Goal: Find specific page/section: Find specific page/section

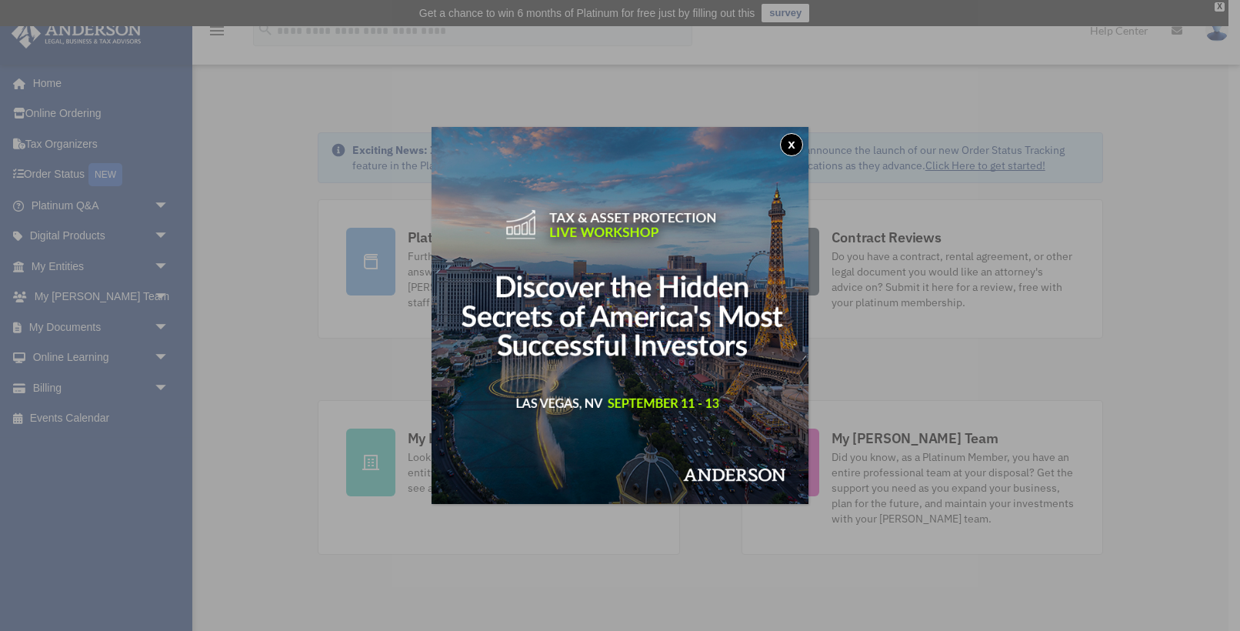
click at [789, 143] on button "x" at bounding box center [791, 144] width 23 height 23
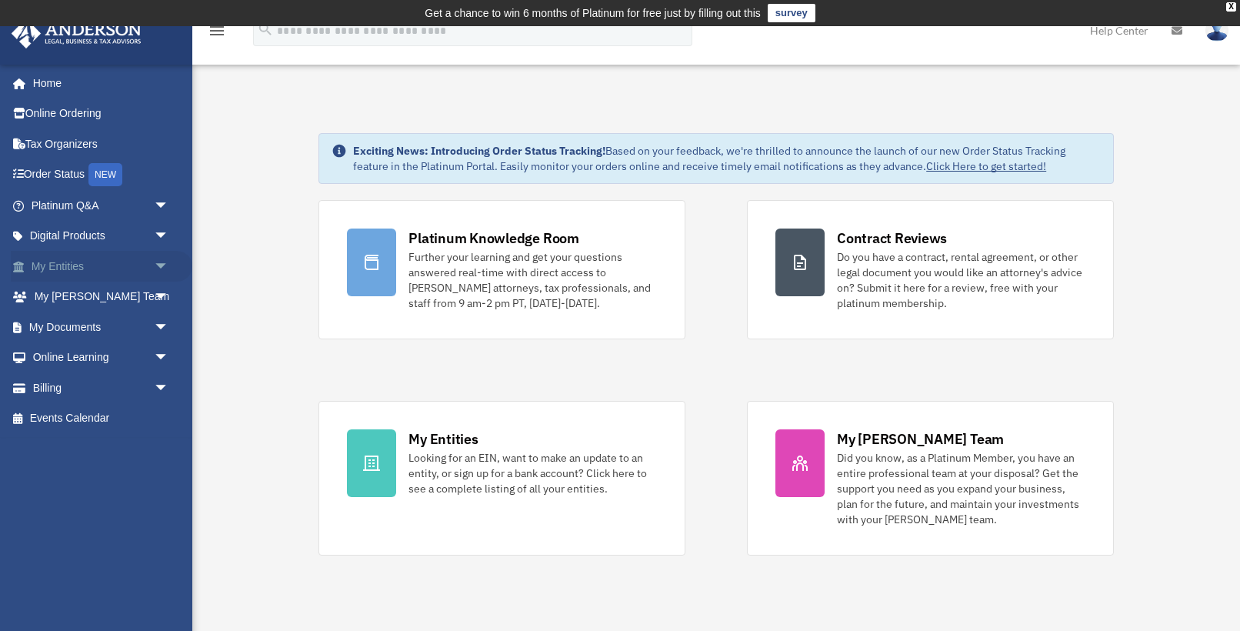
click at [160, 255] on span "arrow_drop_down" at bounding box center [169, 267] width 31 height 32
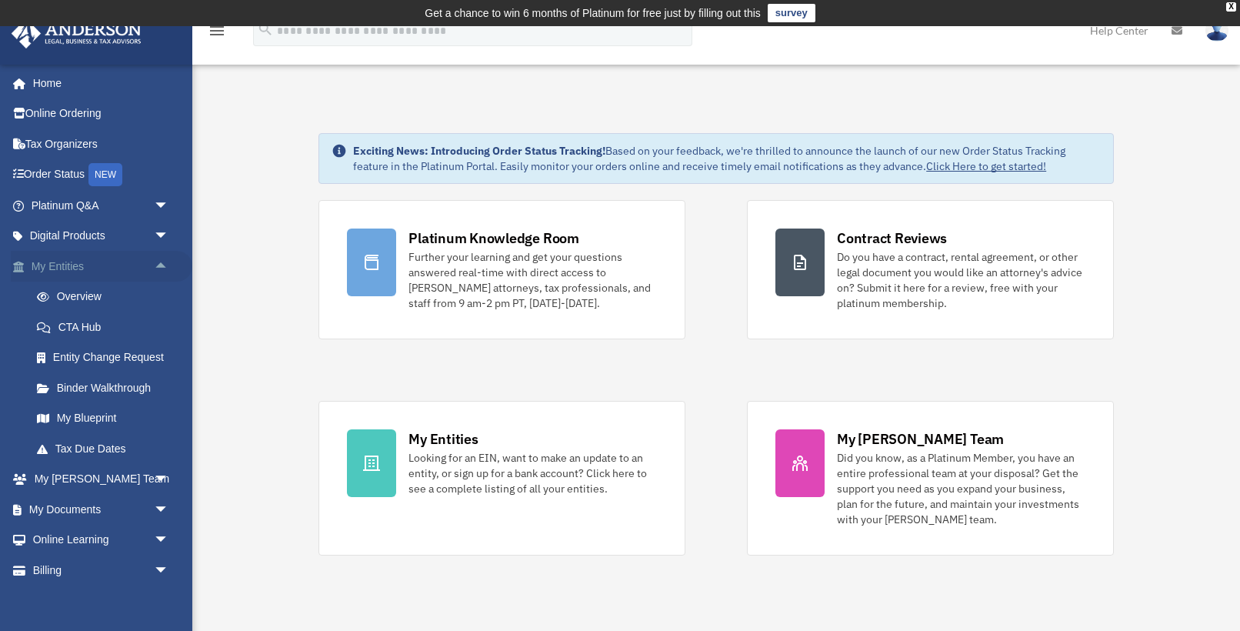
click at [163, 262] on span "arrow_drop_up" at bounding box center [169, 267] width 31 height 32
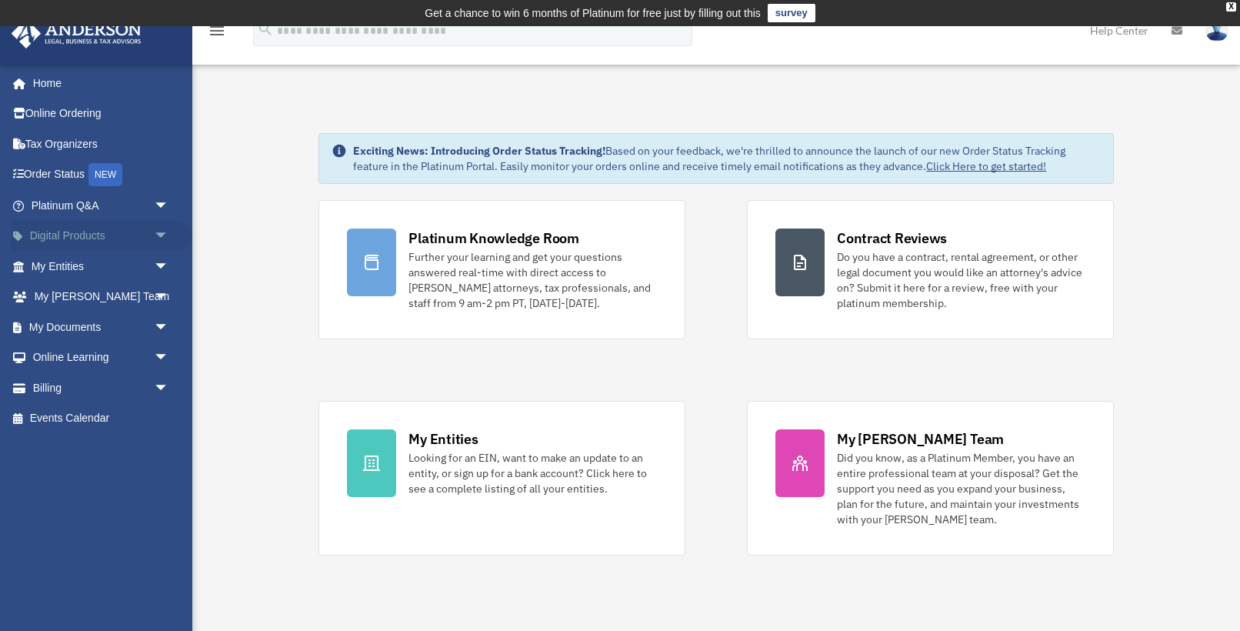
click at [163, 232] on span "arrow_drop_down" at bounding box center [169, 237] width 31 height 32
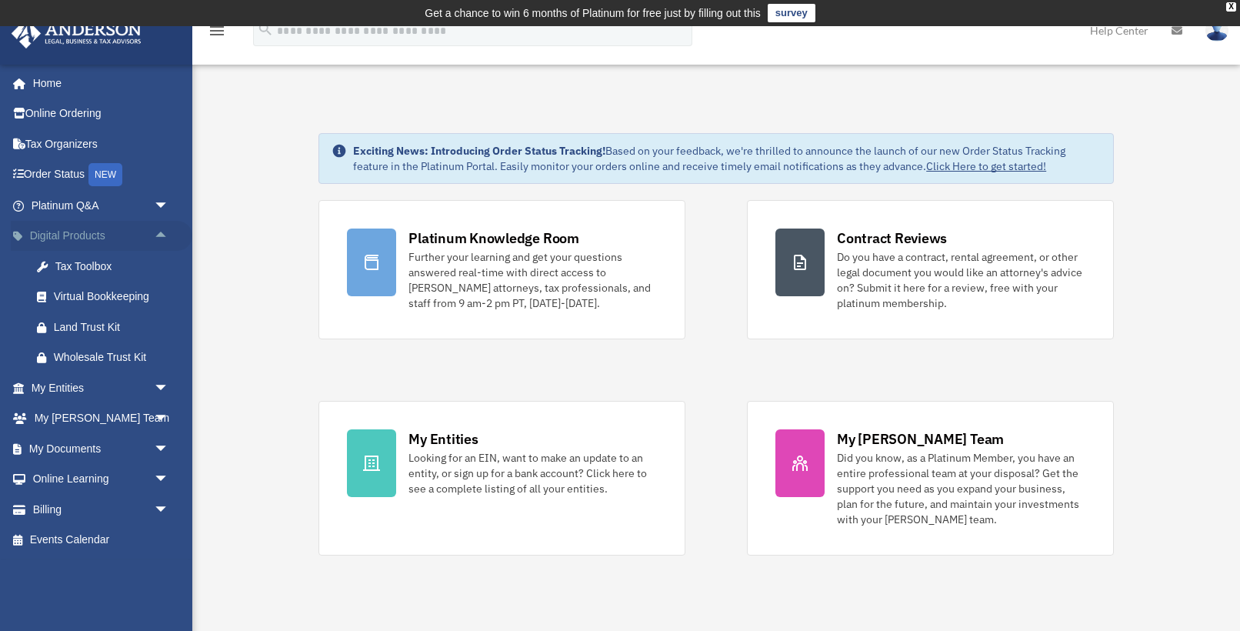
click at [165, 229] on span "arrow_drop_up" at bounding box center [169, 237] width 31 height 32
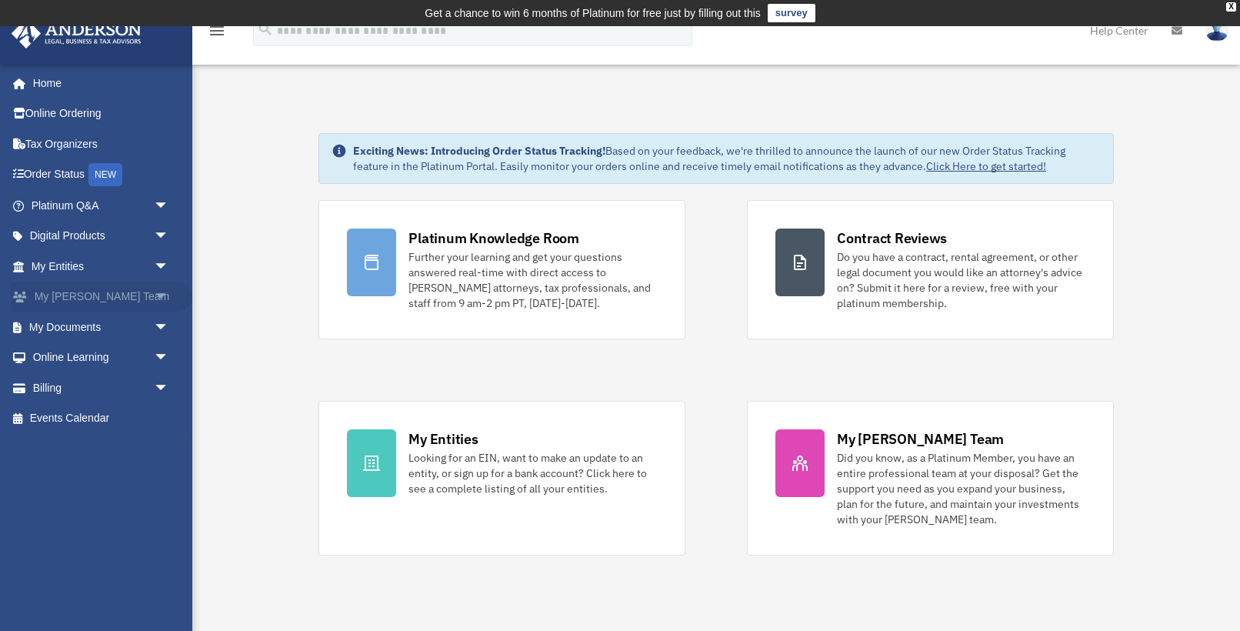
click at [157, 285] on span "arrow_drop_down" at bounding box center [169, 298] width 31 height 32
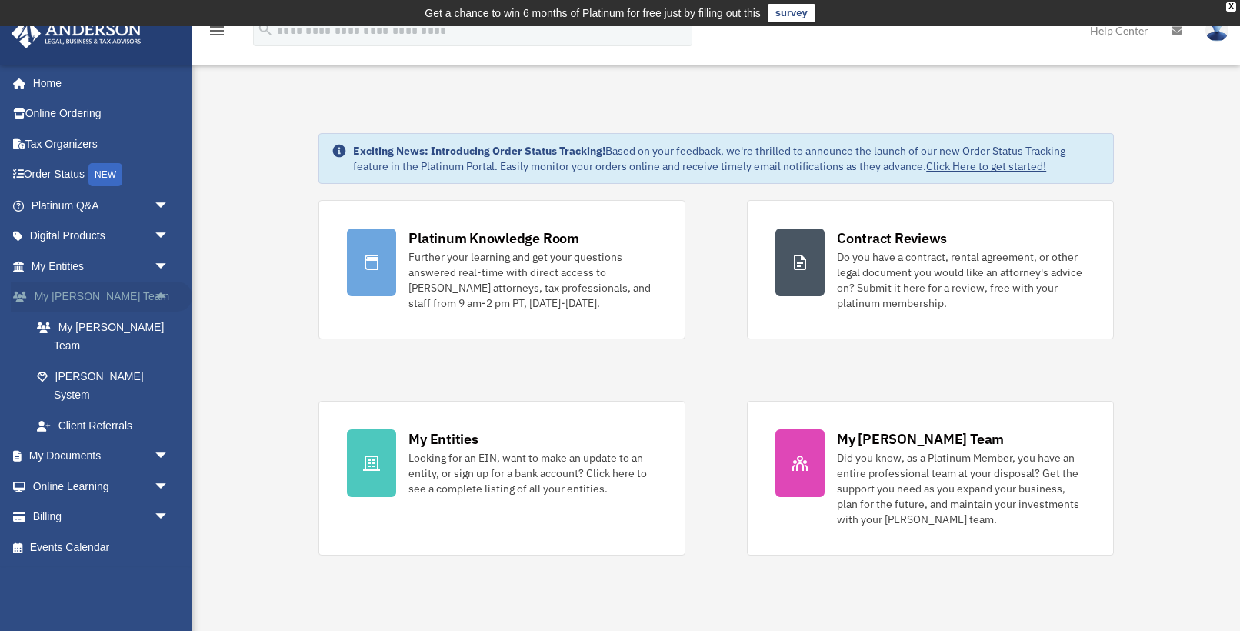
click at [157, 285] on span "arrow_drop_up" at bounding box center [169, 298] width 31 height 32
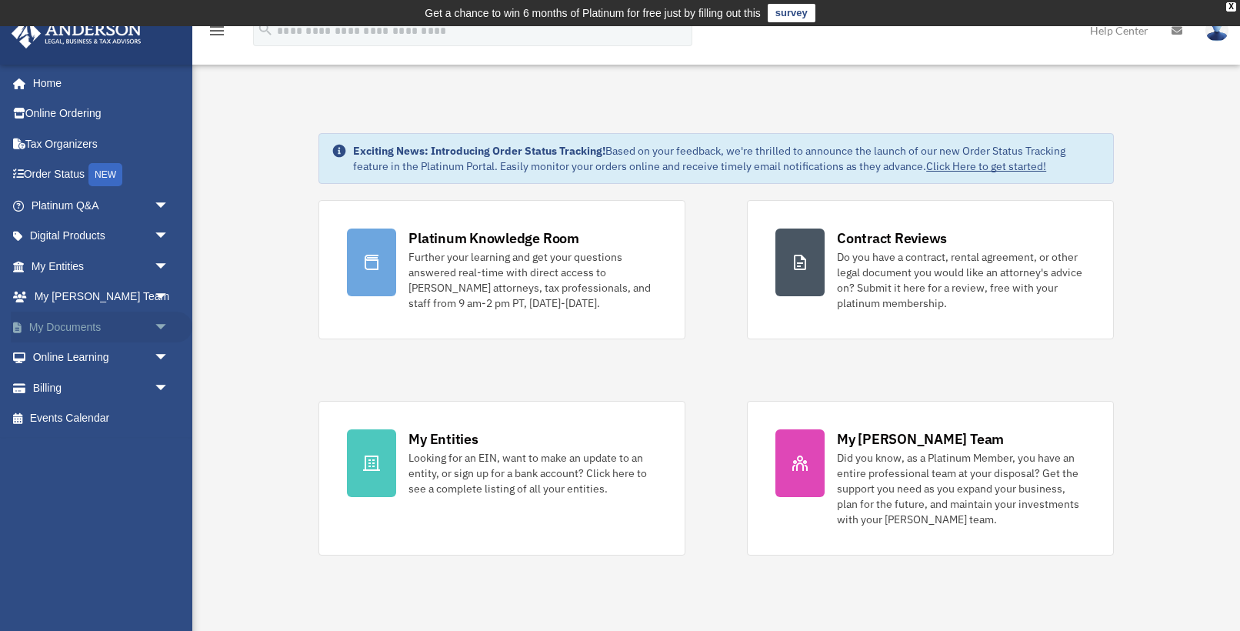
click at [159, 317] on span "arrow_drop_down" at bounding box center [169, 328] width 31 height 32
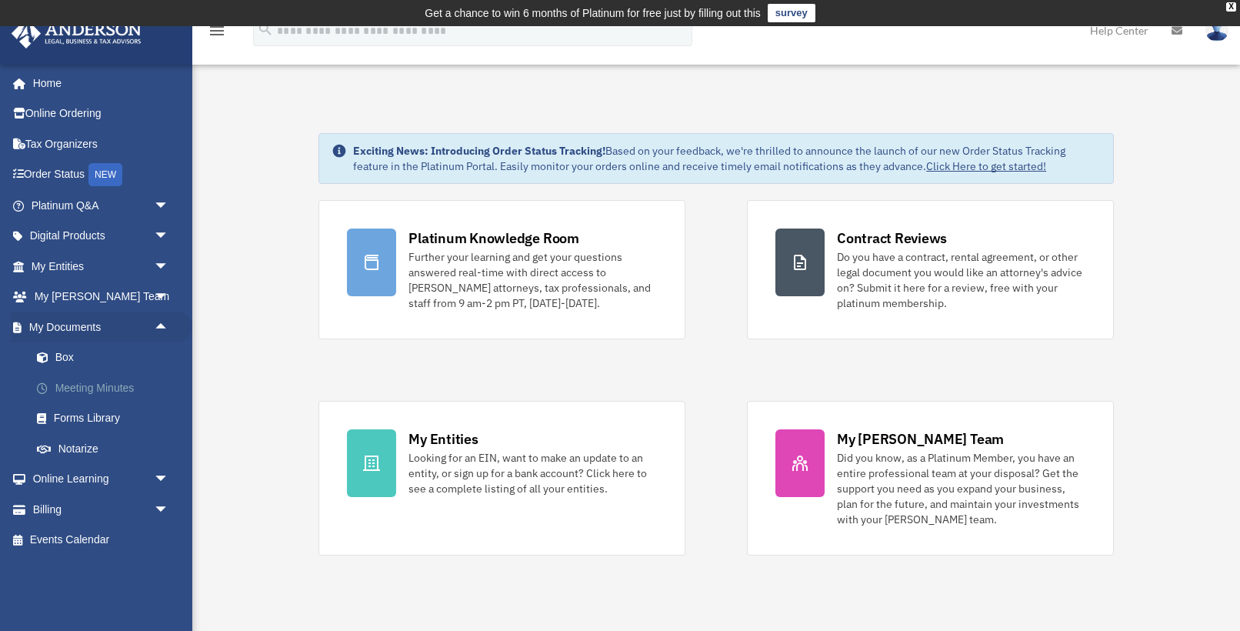
click at [100, 379] on link "Meeting Minutes" at bounding box center [107, 387] width 171 height 31
